Goal: Entertainment & Leisure: Consume media (video, audio)

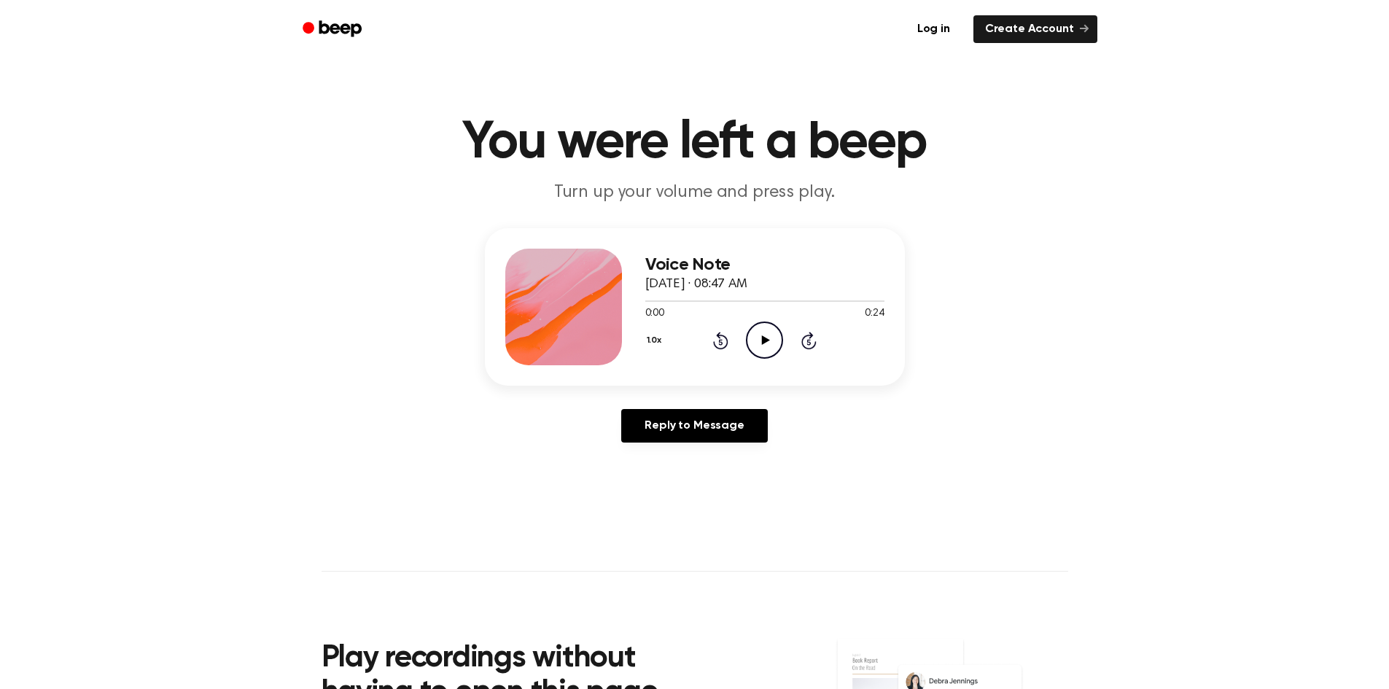
click at [777, 341] on icon "Play Audio" at bounding box center [764, 340] width 37 height 37
click at [764, 334] on icon "Pause Audio" at bounding box center [764, 340] width 37 height 37
click at [772, 332] on icon "Play Audio" at bounding box center [764, 340] width 37 height 37
click at [769, 344] on icon "Play Audio" at bounding box center [764, 340] width 37 height 37
click at [757, 328] on icon "Pause Audio" at bounding box center [764, 340] width 37 height 37
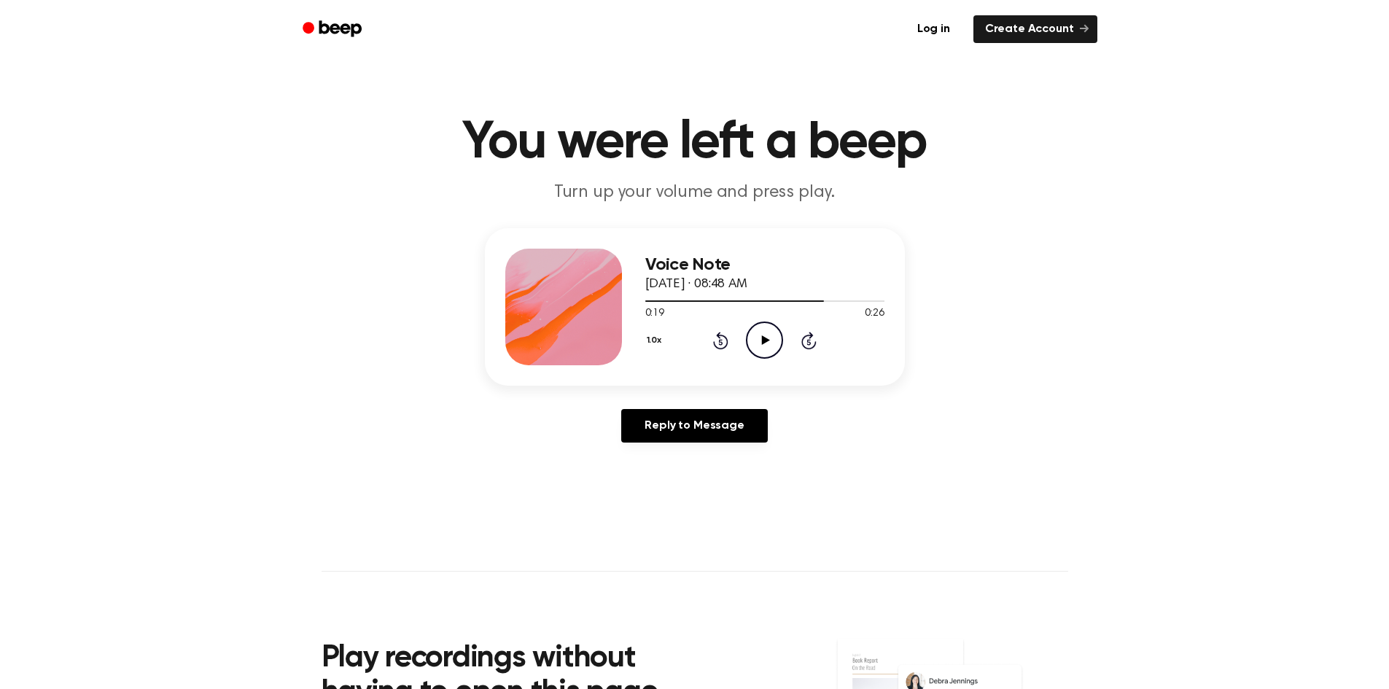
click at [769, 341] on icon at bounding box center [766, 339] width 8 height 9
click at [769, 340] on icon at bounding box center [766, 339] width 8 height 9
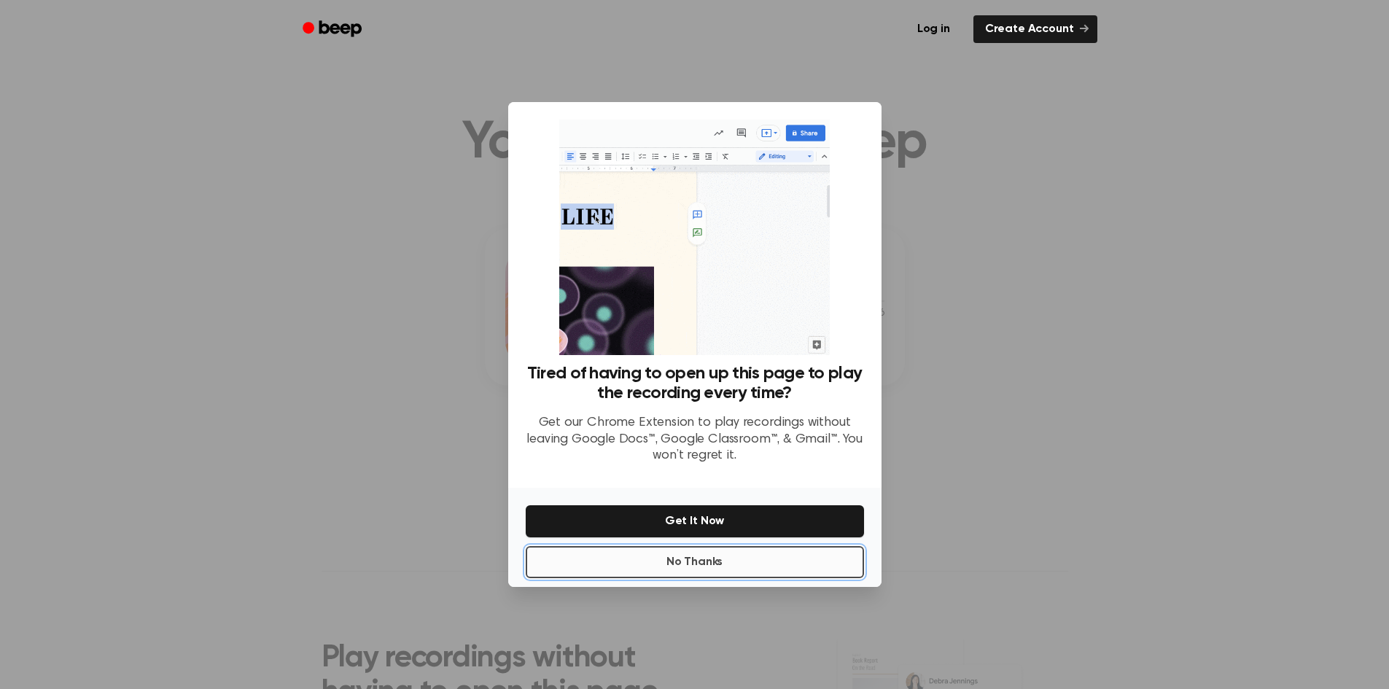
click at [735, 556] on button "No Thanks" at bounding box center [695, 562] width 338 height 32
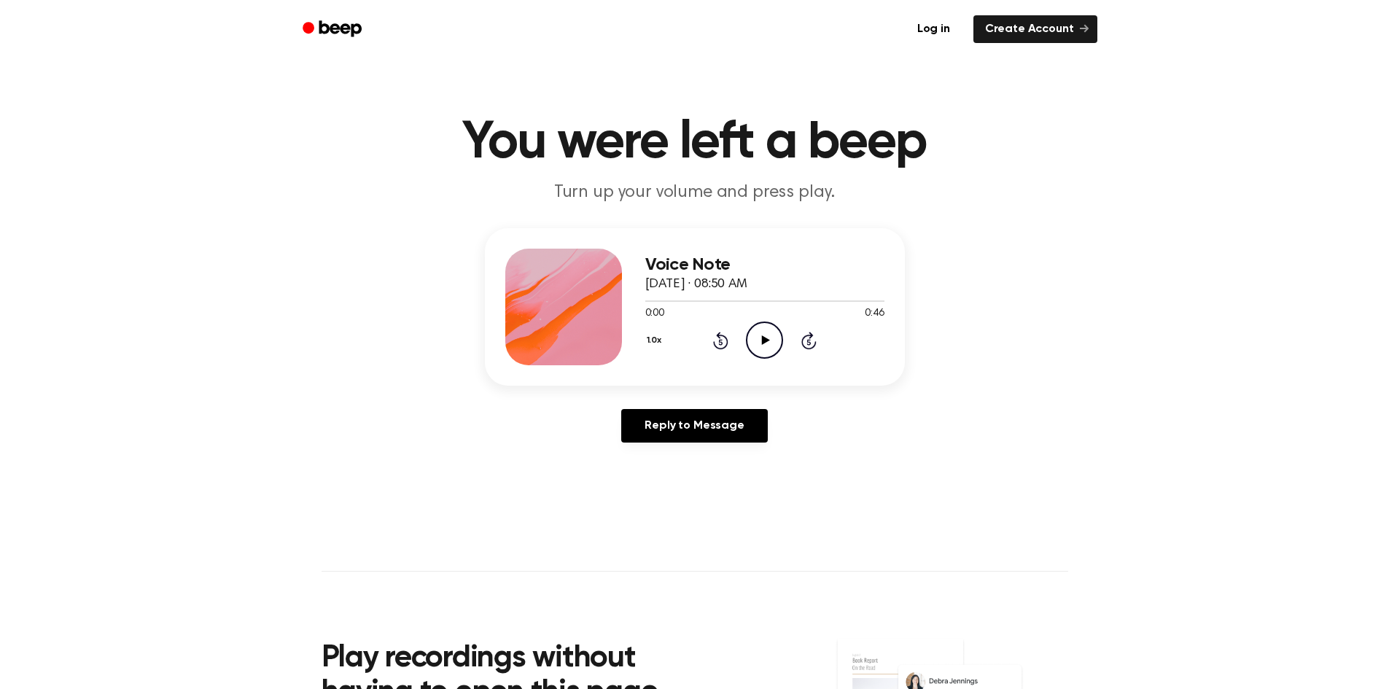
click at [759, 332] on icon "Play Audio" at bounding box center [764, 340] width 37 height 37
click at [760, 344] on icon "Play Audio" at bounding box center [764, 340] width 37 height 37
click at [764, 335] on icon "Play Audio" at bounding box center [764, 340] width 37 height 37
click at [761, 340] on icon "Play Audio" at bounding box center [764, 340] width 37 height 37
